Goal: Transaction & Acquisition: Purchase product/service

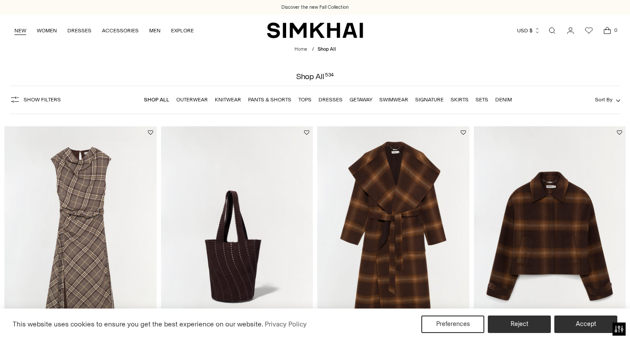
click at [20, 31] on link "NEW" at bounding box center [20, 30] width 12 height 19
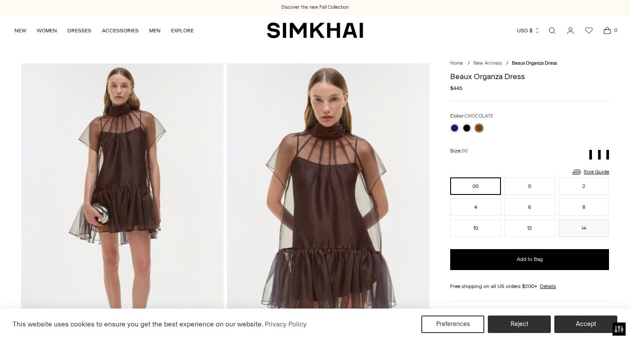
scroll to position [77, 0]
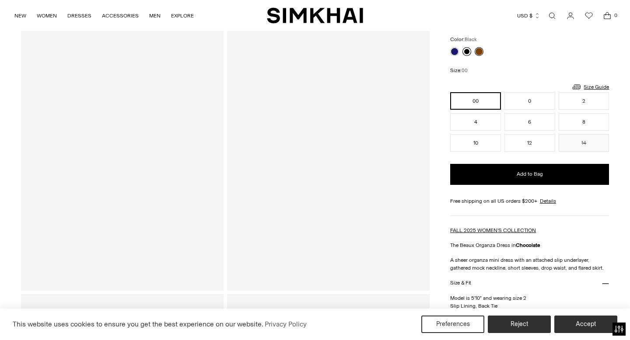
click at [470, 50] on link at bounding box center [467, 51] width 9 height 9
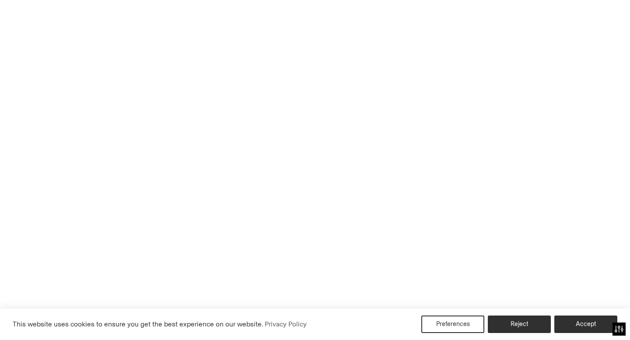
scroll to position [39, 0]
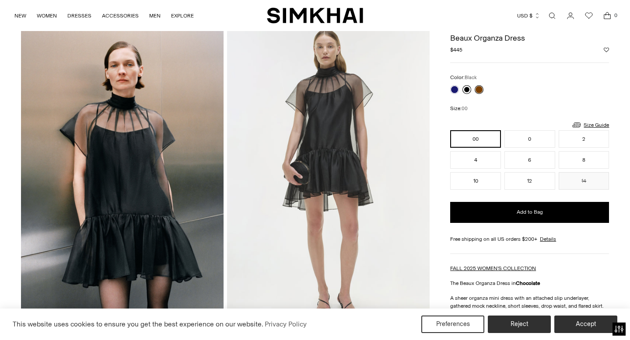
click at [468, 87] on link at bounding box center [467, 89] width 9 height 9
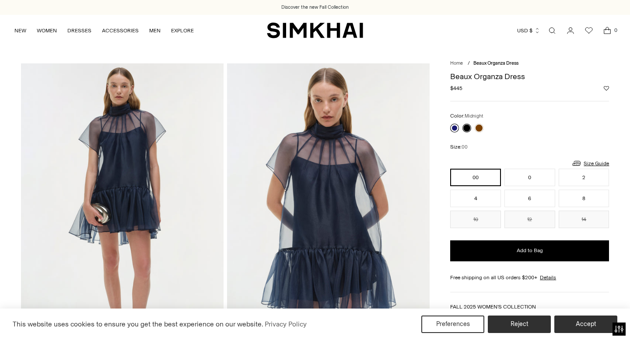
click at [456, 125] on link at bounding box center [454, 128] width 9 height 9
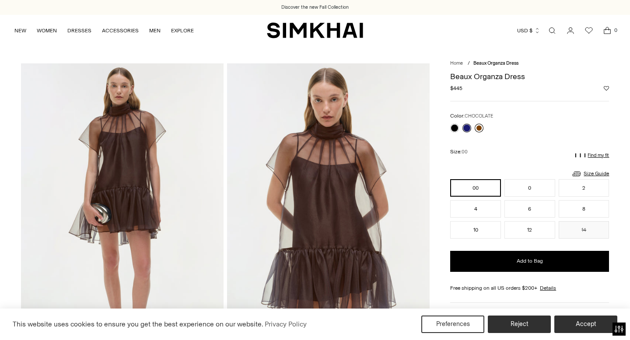
click at [479, 129] on link at bounding box center [479, 128] width 9 height 9
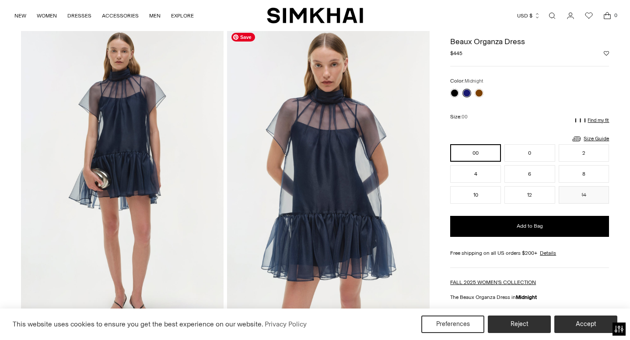
scroll to position [64, 0]
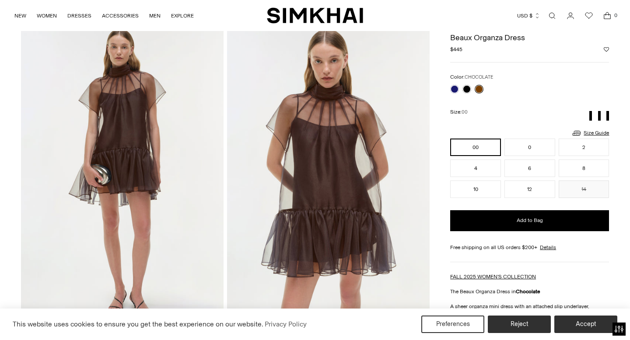
scroll to position [42, 0]
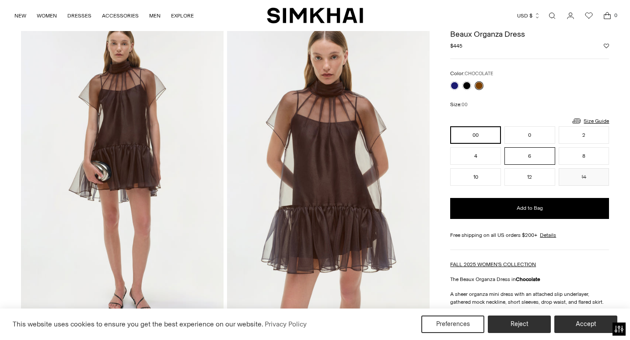
click at [532, 157] on button "6" at bounding box center [530, 156] width 51 height 18
click at [600, 120] on link "Size Guide" at bounding box center [591, 121] width 38 height 11
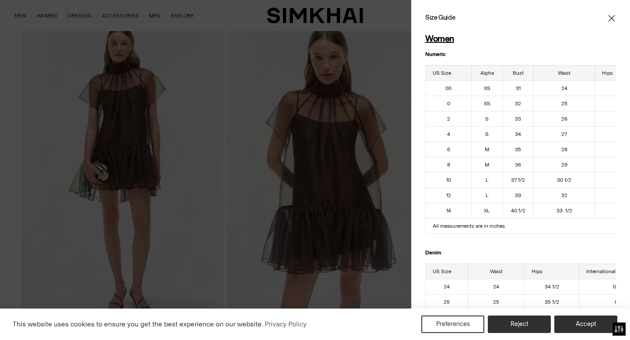
click at [611, 17] on icon "Close" at bounding box center [611, 18] width 7 height 7
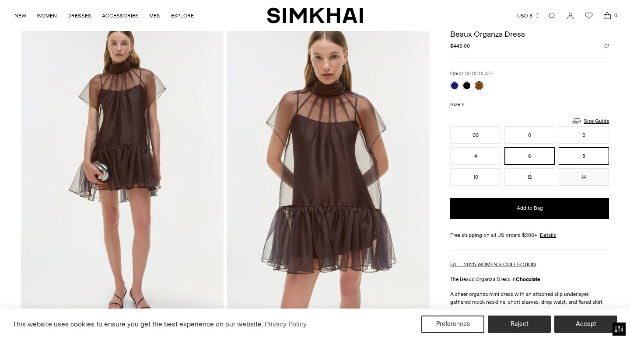
click at [582, 157] on button "8" at bounding box center [584, 156] width 51 height 18
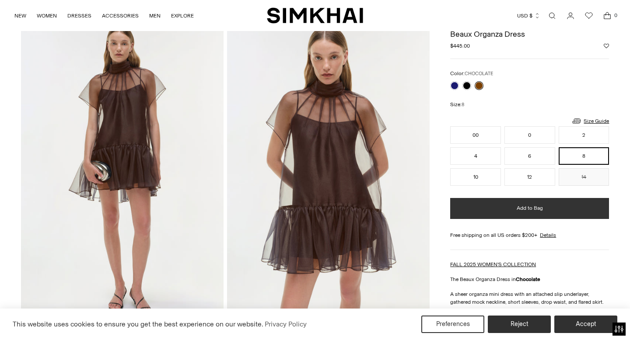
click at [537, 214] on button "Add to Bag" at bounding box center [529, 208] width 159 height 21
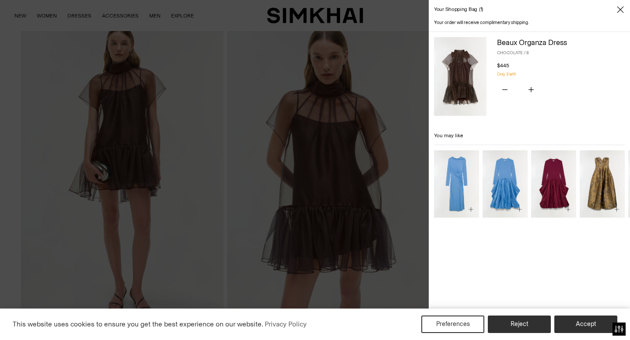
click at [621, 11] on icon "Close" at bounding box center [620, 9] width 7 height 9
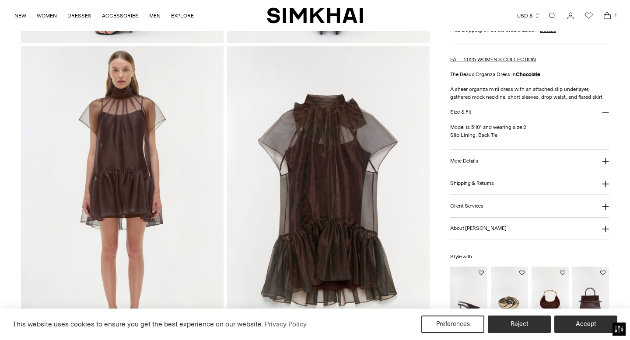
scroll to position [633, 0]
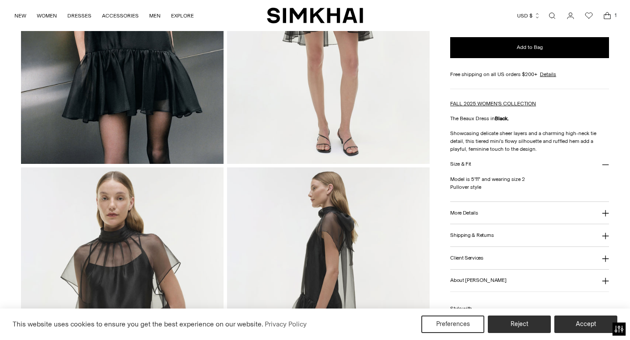
scroll to position [668, 0]
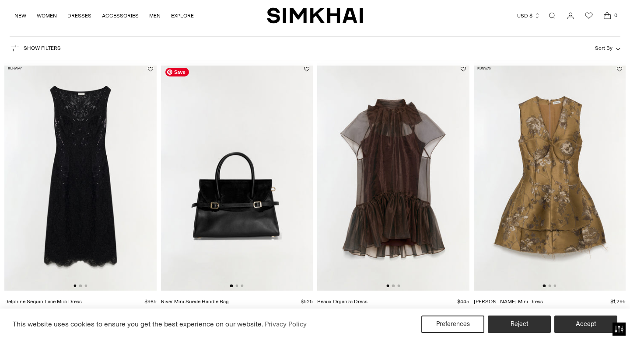
scroll to position [58, 0]
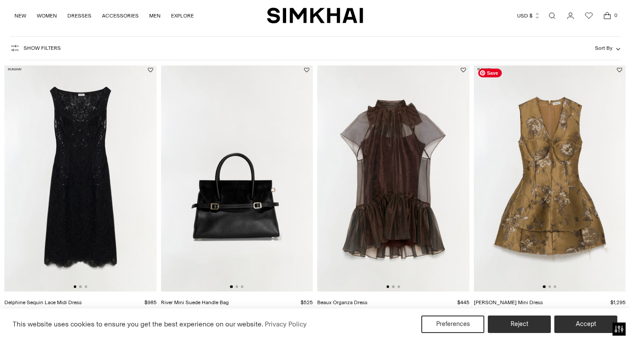
click at [565, 173] on img at bounding box center [550, 178] width 152 height 228
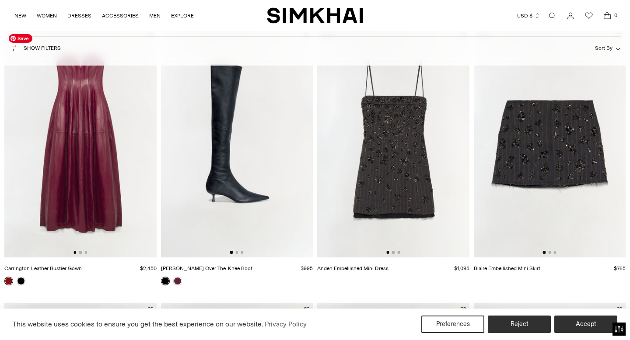
scroll to position [649, 0]
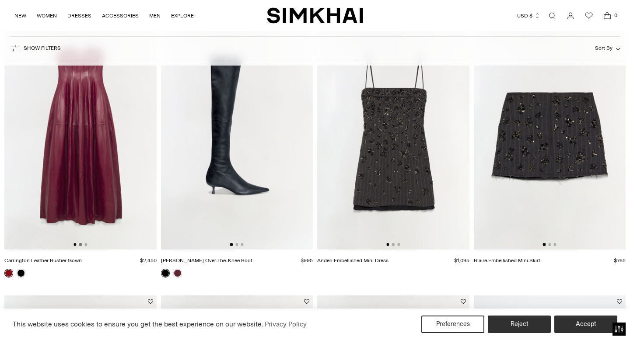
click at [81, 245] on button "Go to slide 2" at bounding box center [80, 244] width 3 height 3
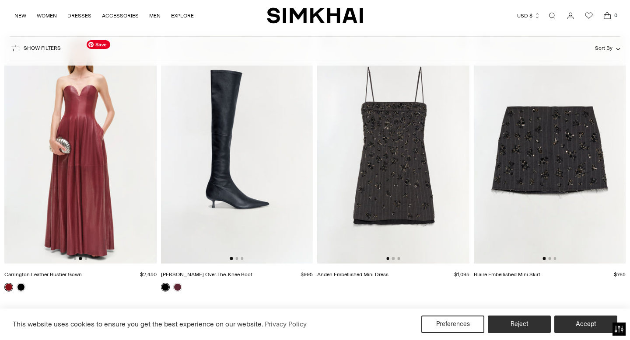
scroll to position [636, 0]
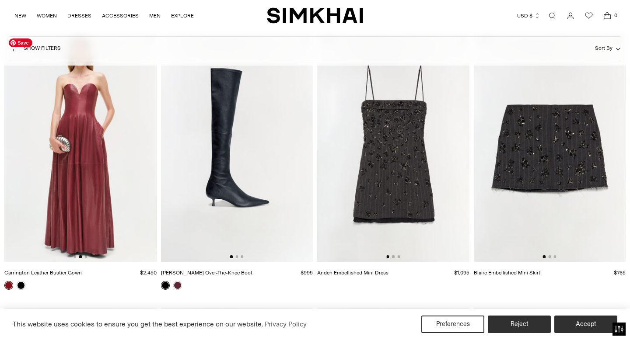
click at [92, 181] on img at bounding box center [80, 148] width 152 height 228
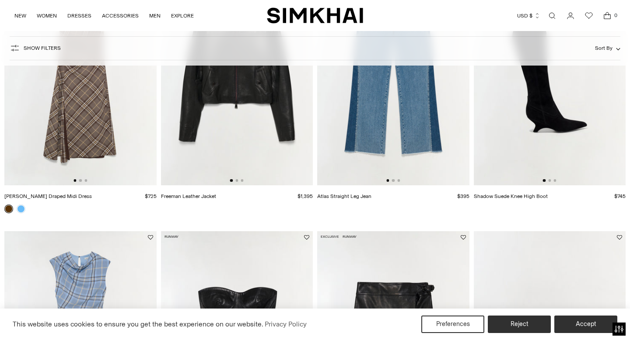
scroll to position [1262, 0]
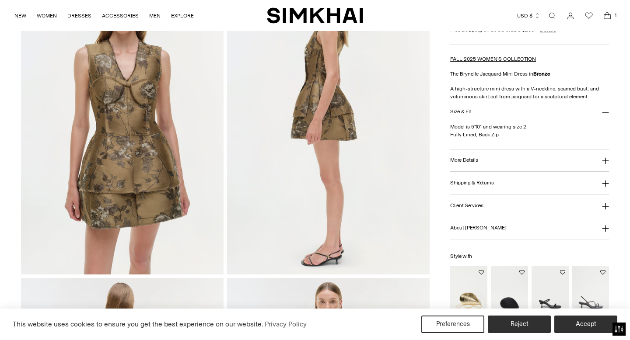
scroll to position [403, 0]
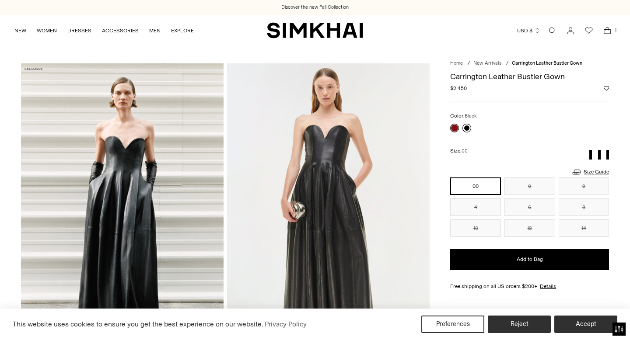
click at [465, 130] on link at bounding box center [467, 128] width 9 height 9
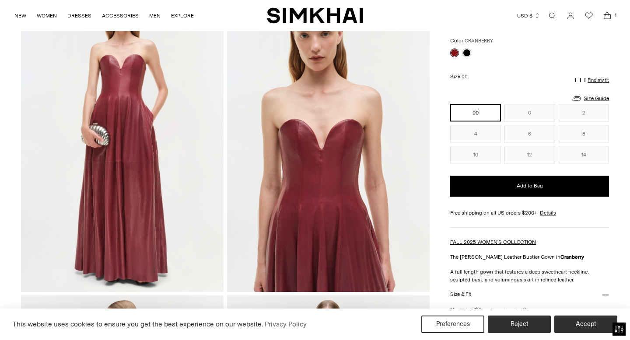
scroll to position [169, 0]
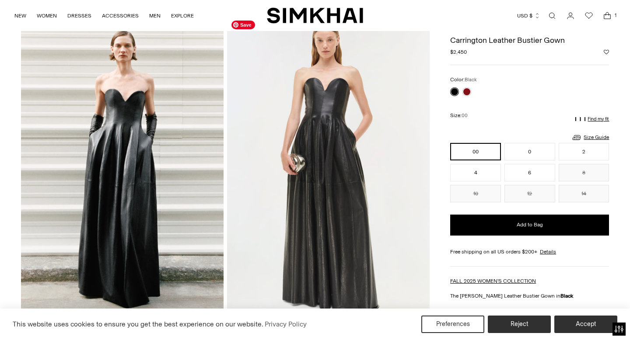
scroll to position [22, 0]
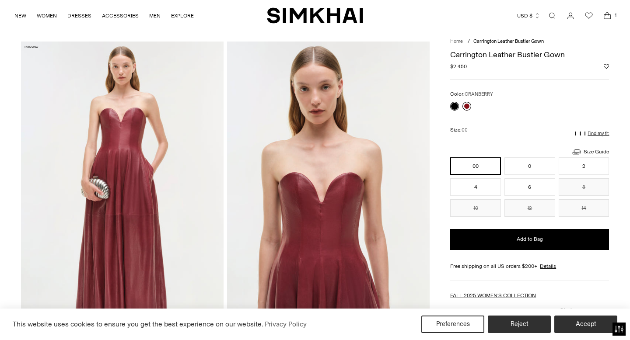
click at [466, 106] on link at bounding box center [467, 106] width 9 height 9
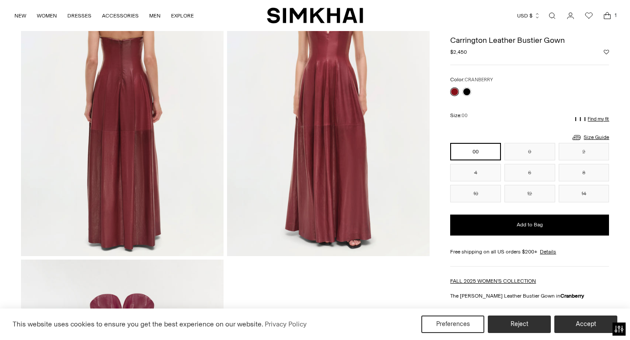
scroll to position [671, 0]
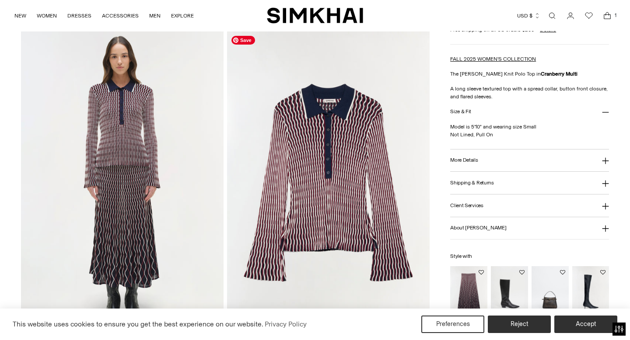
scroll to position [647, 0]
click at [118, 240] on img at bounding box center [122, 184] width 203 height 304
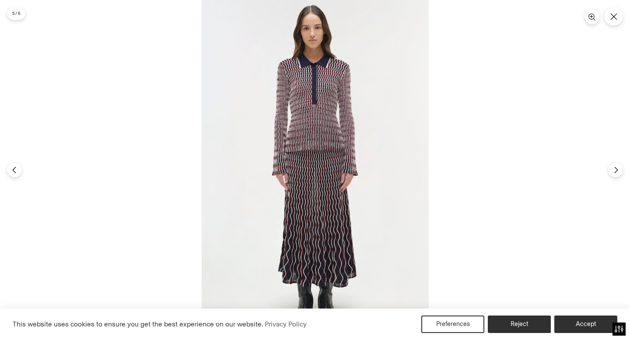
click at [326, 239] on img at bounding box center [315, 170] width 227 height 340
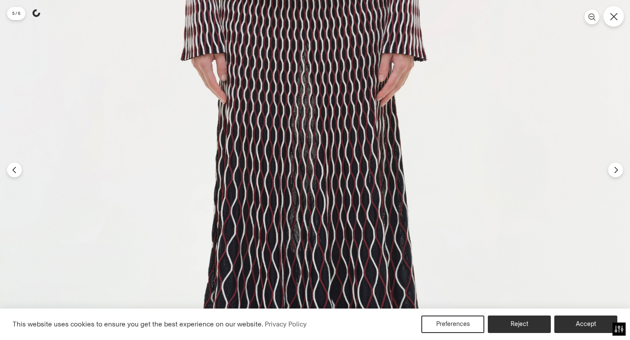
click at [614, 16] on icon "Close" at bounding box center [613, 16] width 7 height 7
